Goal: Transaction & Acquisition: Purchase product/service

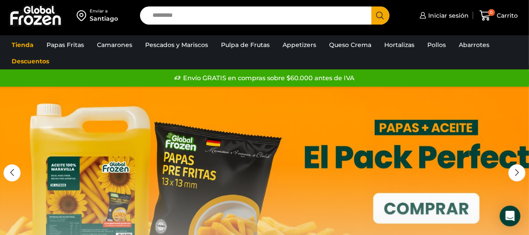
click at [171, 12] on input "Search input" at bounding box center [258, 15] width 218 height 18
type input "*********"
click at [371, 6] on button "Search" at bounding box center [380, 15] width 18 height 18
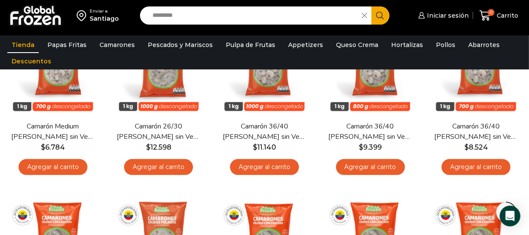
scroll to position [332, 0]
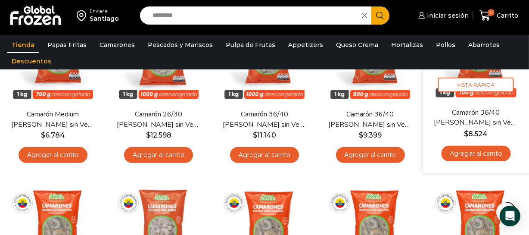
click at [476, 151] on link "Agregar al carrito" at bounding box center [475, 153] width 69 height 16
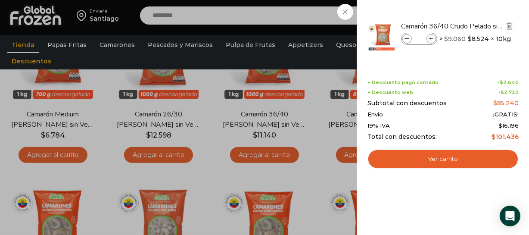
click at [432, 37] on icon at bounding box center [431, 39] width 5 height 5
type input "*"
click at [456, 160] on link "Ver carrito" at bounding box center [442, 159] width 151 height 20
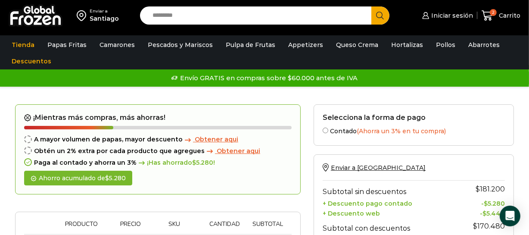
click at [168, 16] on input "Search input" at bounding box center [258, 15] width 218 height 18
type input "******"
click at [371, 6] on button "Search" at bounding box center [380, 15] width 18 height 18
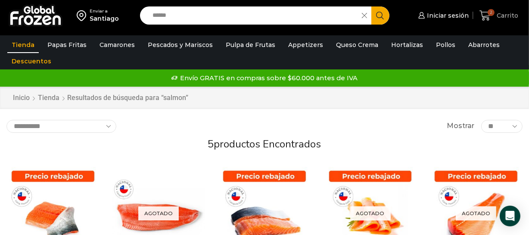
click at [488, 13] on span "2" at bounding box center [491, 12] width 7 height 7
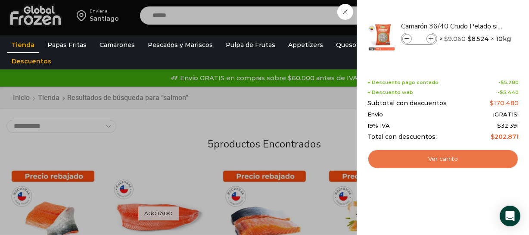
click at [459, 156] on link "Ver carrito" at bounding box center [442, 159] width 151 height 20
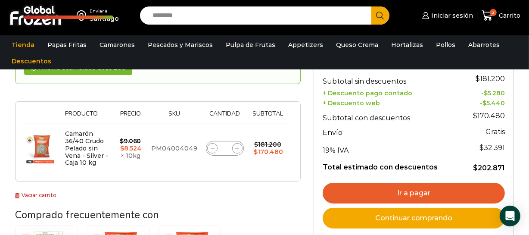
scroll to position [150, 0]
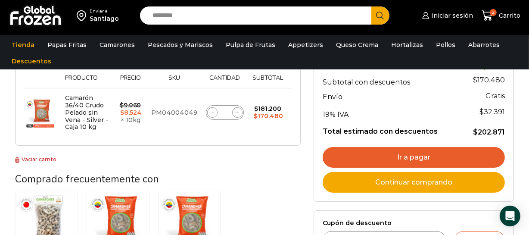
click at [396, 155] on link "Ir a pagar" at bounding box center [414, 157] width 182 height 21
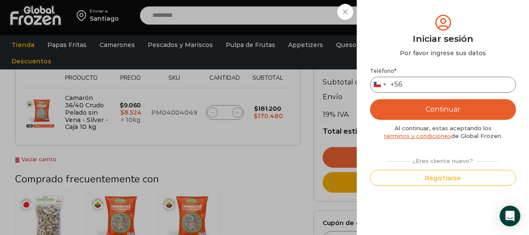
click at [413, 81] on input "Teléfono *" at bounding box center [443, 85] width 146 height 16
type input "*********"
click at [446, 110] on button "Continuar" at bounding box center [443, 109] width 146 height 21
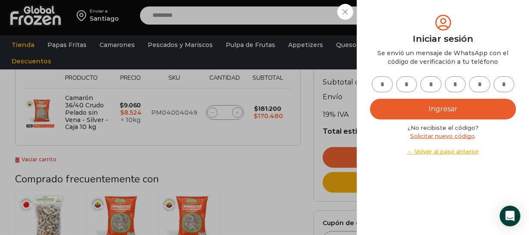
click at [386, 86] on input "text" at bounding box center [382, 84] width 21 height 16
type input "*"
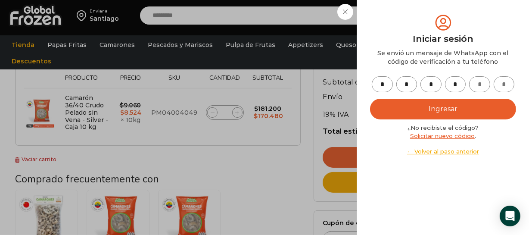
type input "*"
click at [445, 105] on button "Ingresar" at bounding box center [443, 109] width 146 height 21
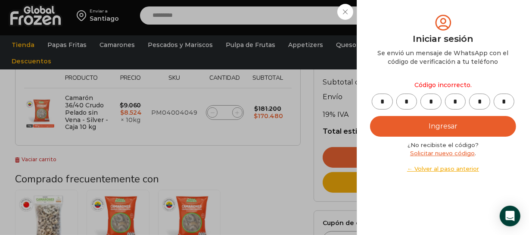
drag, startPoint x: 388, startPoint y: 101, endPoint x: 506, endPoint y: 95, distance: 118.6
click at [506, 95] on div "* * * * * *" at bounding box center [443, 101] width 146 height 16
drag, startPoint x: 506, startPoint y: 100, endPoint x: 488, endPoint y: 106, distance: 19.2
click at [488, 106] on div "* * * * * *" at bounding box center [443, 101] width 146 height 16
drag, startPoint x: 457, startPoint y: 102, endPoint x: 450, endPoint y: 108, distance: 9.2
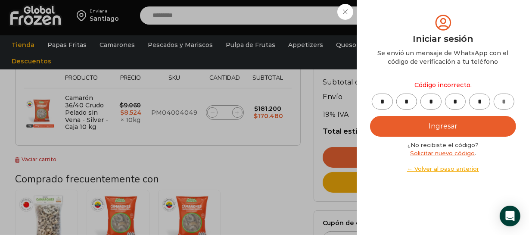
click at [450, 108] on input "*" at bounding box center [455, 101] width 21 height 16
drag, startPoint x: 435, startPoint y: 103, endPoint x: 429, endPoint y: 104, distance: 5.2
click at [429, 104] on input "*" at bounding box center [430, 101] width 21 height 16
click at [407, 101] on input "*" at bounding box center [406, 101] width 21 height 16
click at [404, 101] on input "*" at bounding box center [406, 101] width 21 height 16
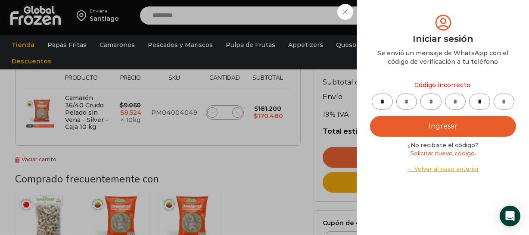
drag, startPoint x: 385, startPoint y: 101, endPoint x: 379, endPoint y: 103, distance: 6.7
click at [379, 103] on input "*" at bounding box center [382, 101] width 21 height 16
type input "*"
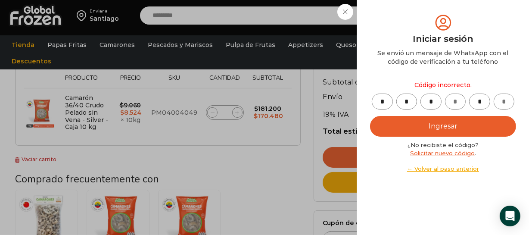
type input "*"
click at [444, 126] on button "Ingresar" at bounding box center [443, 126] width 146 height 21
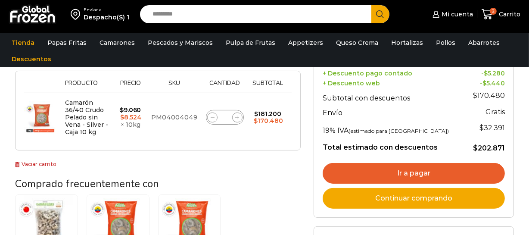
scroll to position [150, 0]
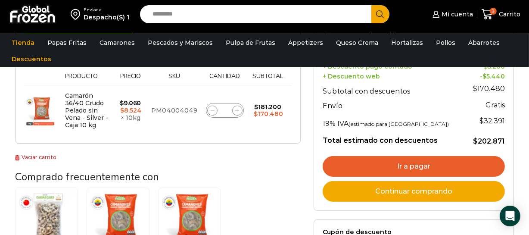
click at [428, 168] on link "Ir a pagar" at bounding box center [414, 166] width 182 height 21
click at [414, 168] on link "Ir a pagar" at bounding box center [414, 166] width 182 height 21
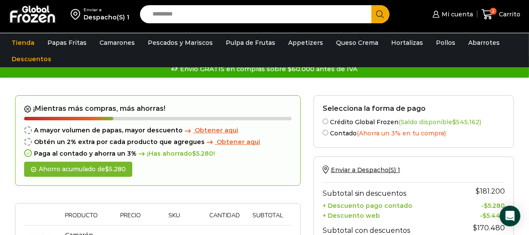
scroll to position [0, 0]
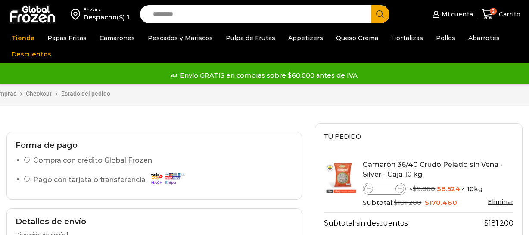
select select "*"
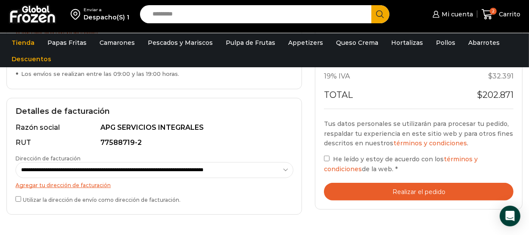
scroll to position [233, 0]
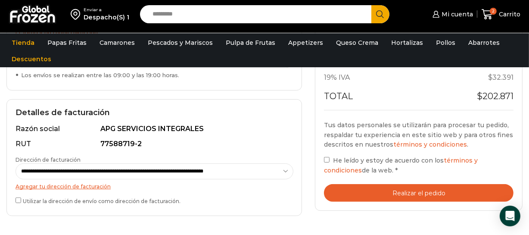
click at [420, 193] on button "Realizar el pedido" at bounding box center [418, 193] width 189 height 18
